Goal: Task Accomplishment & Management: Manage account settings

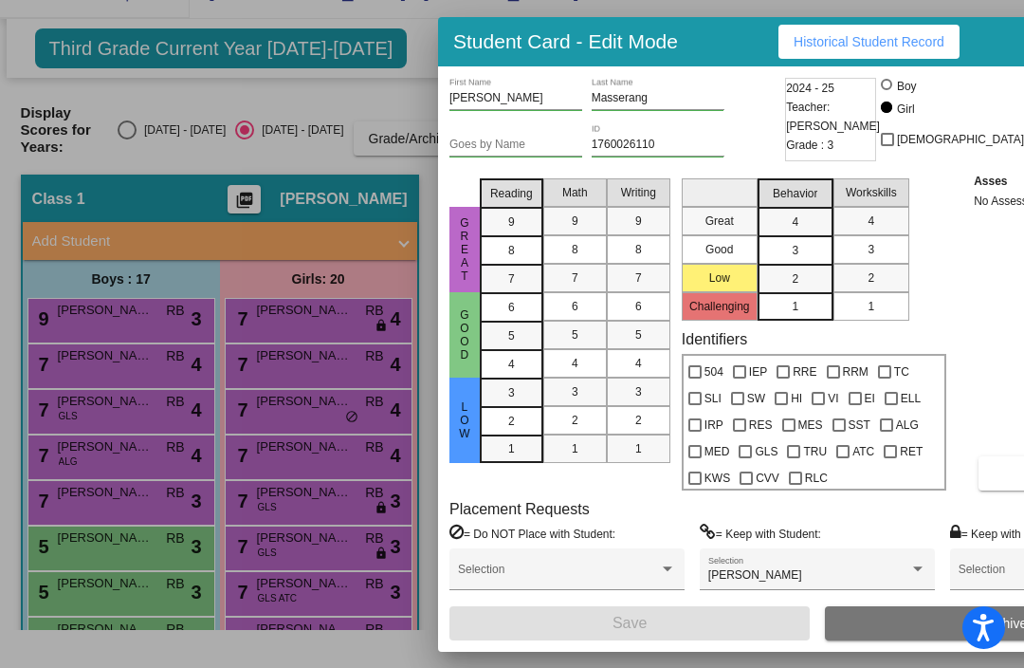
scroll to position [273, 0]
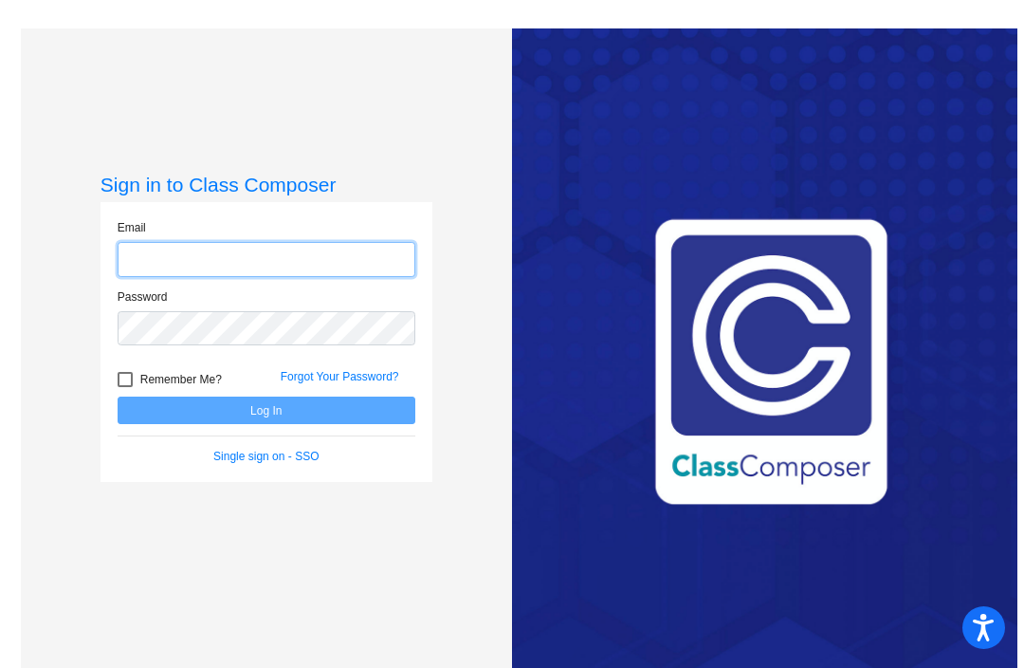
click at [219, 277] on input "email" at bounding box center [267, 259] width 298 height 35
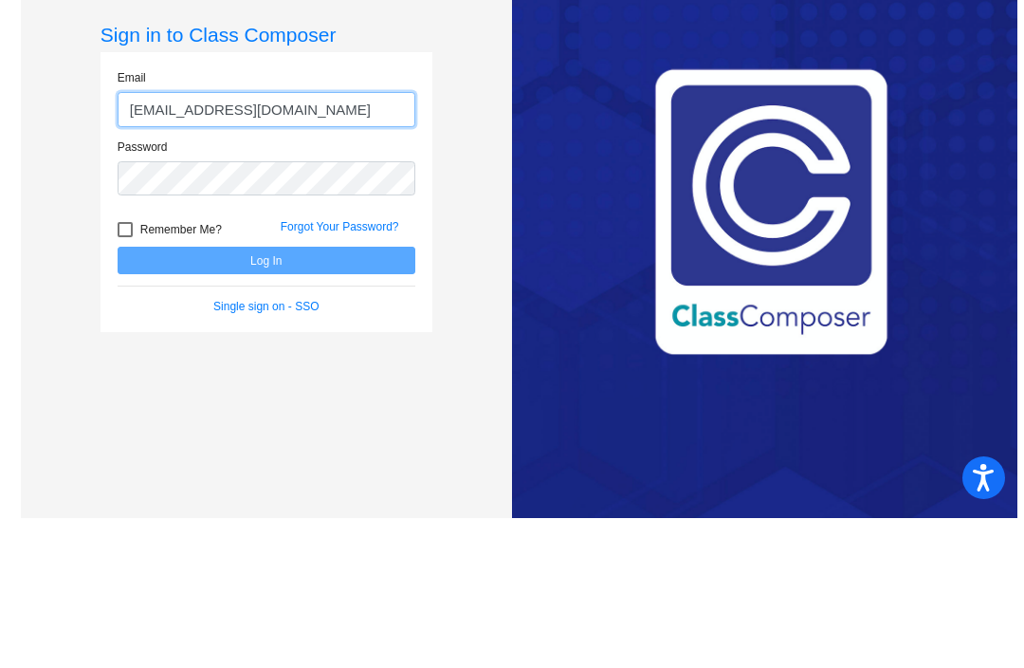
type input "rbialek@cvs.k12.mi.us"
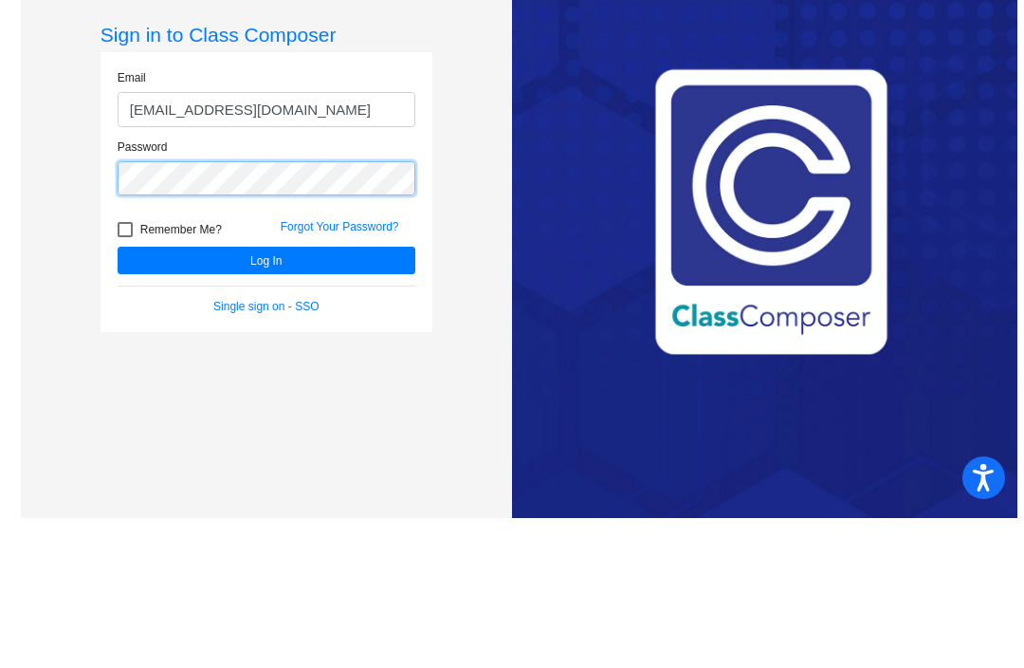
click at [266, 396] on button "Log In" at bounding box center [267, 410] width 298 height 28
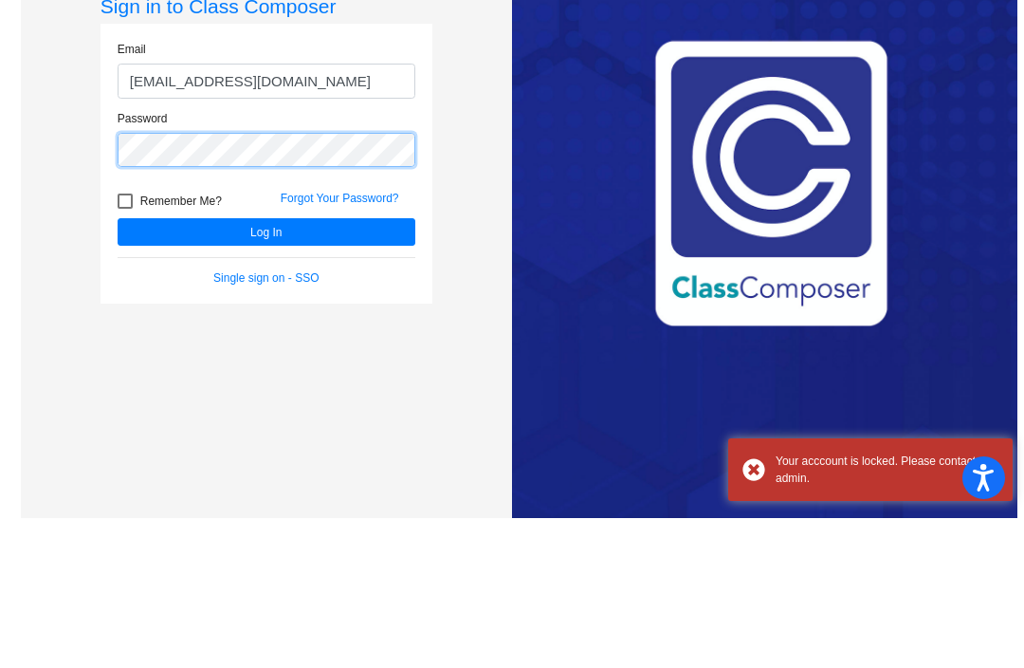
scroll to position [28, 0]
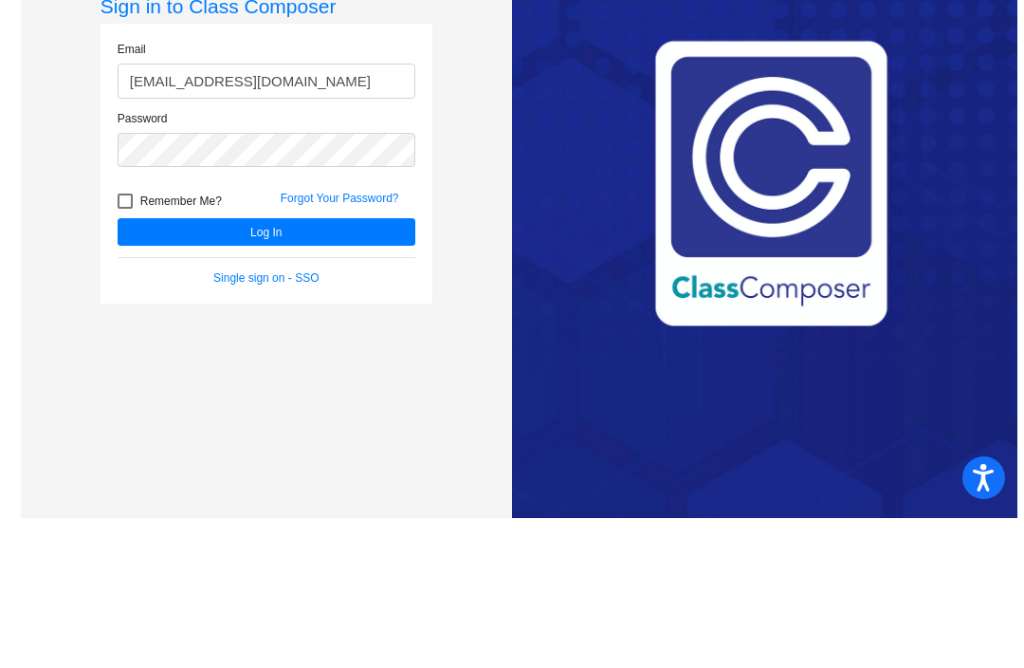
click at [307, 368] on button "Log In" at bounding box center [267, 382] width 298 height 28
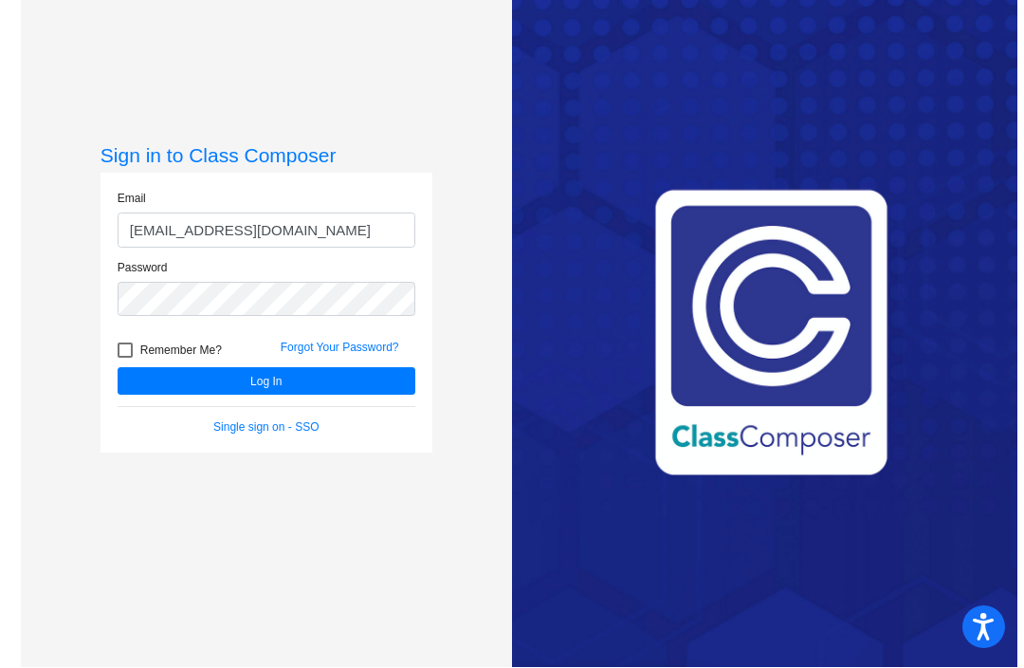
click at [113, 339] on div "Remember Me?" at bounding box center [184, 353] width 163 height 28
click at [121, 343] on div at bounding box center [125, 350] width 15 height 15
click at [124, 358] on input "Remember Me?" at bounding box center [124, 358] width 1 height 1
checkbox input "true"
click at [275, 368] on button "Log In" at bounding box center [267, 382] width 298 height 28
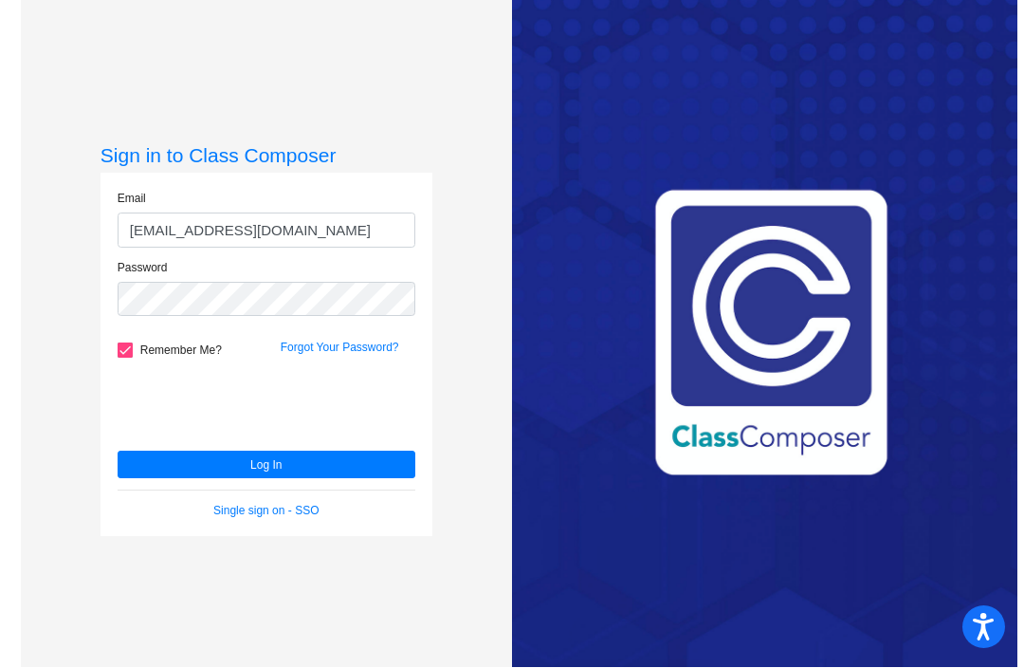
click at [311, 451] on button "Log In" at bounding box center [267, 465] width 298 height 28
click at [351, 341] on link "Forgot Your Password?" at bounding box center [340, 347] width 119 height 13
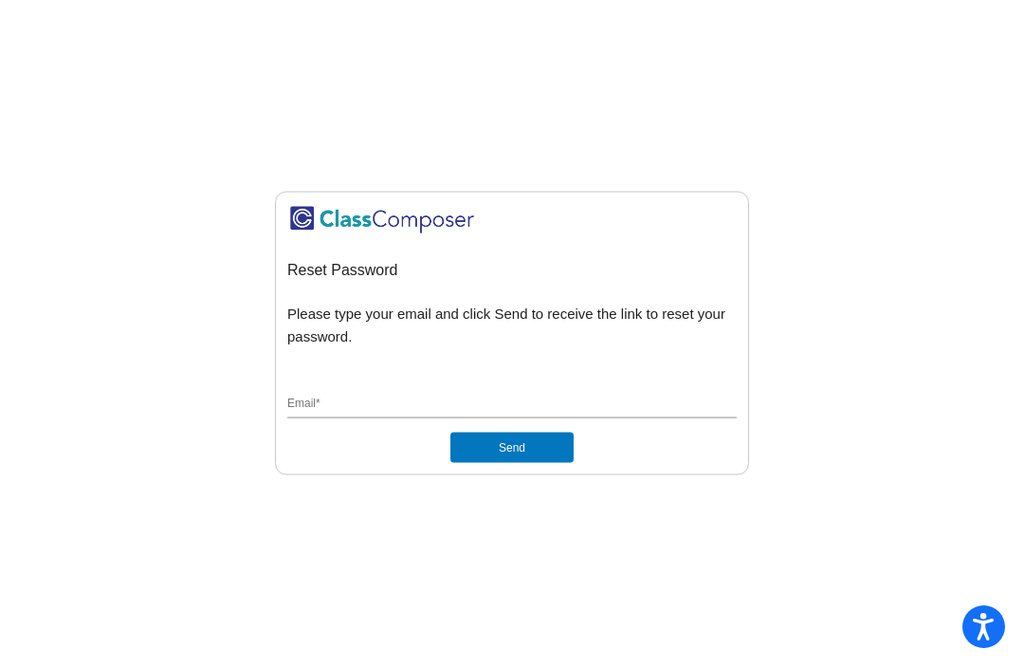
click at [334, 396] on input "Email *" at bounding box center [511, 404] width 449 height 17
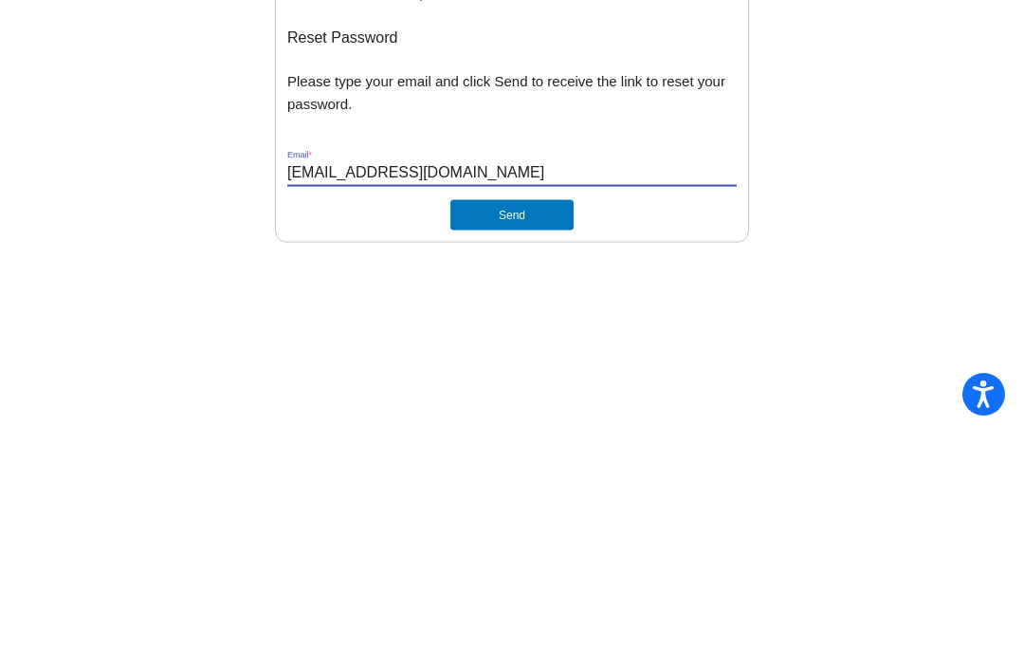
type input "rbialek@cvs.k12.mi.us"
click at [531, 432] on button "Send" at bounding box center [511, 447] width 123 height 30
